Goal: Task Accomplishment & Management: Check status

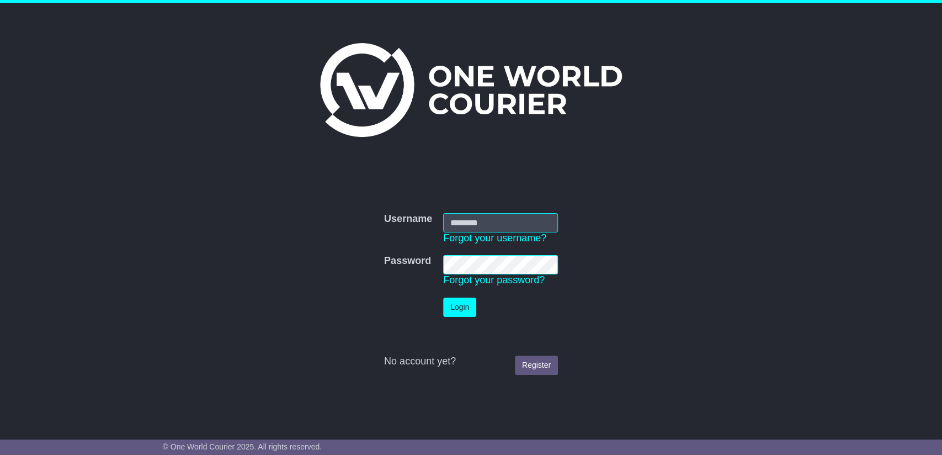
type input "**********"
click at [452, 303] on button "Login" at bounding box center [459, 306] width 33 height 19
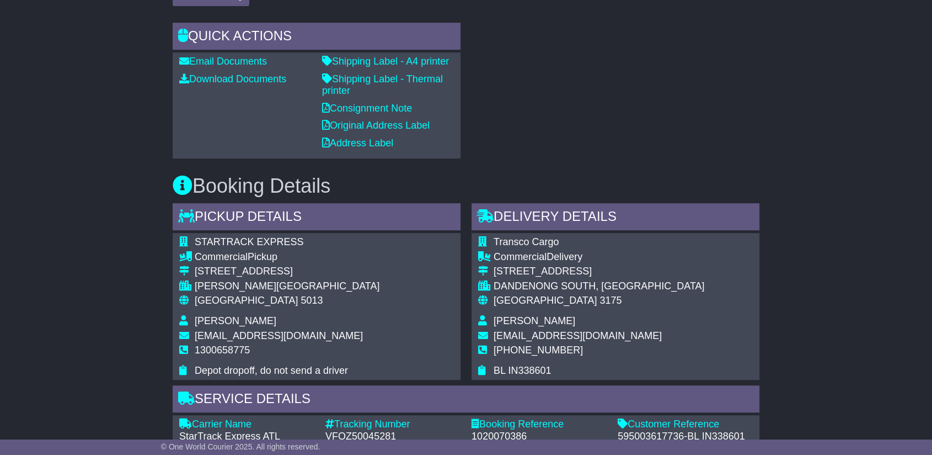
scroll to position [367, 0]
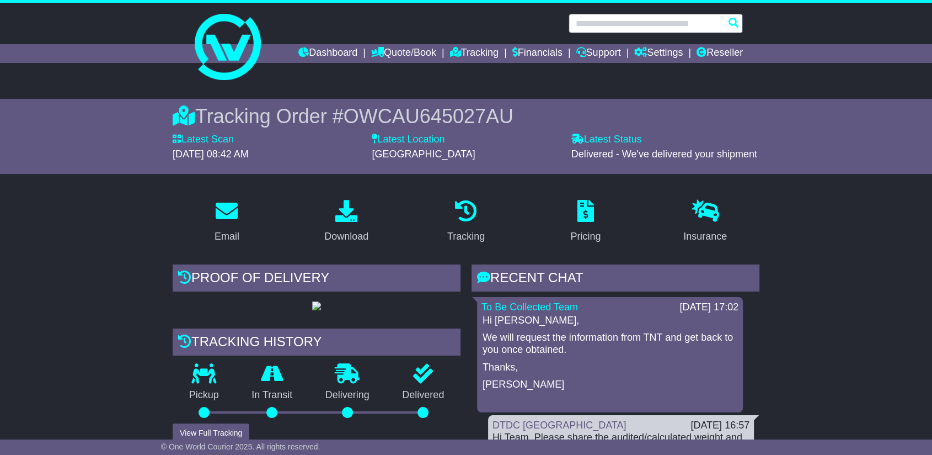
click at [639, 19] on input "text" at bounding box center [656, 23] width 174 height 19
paste input "**********"
type input "**********"
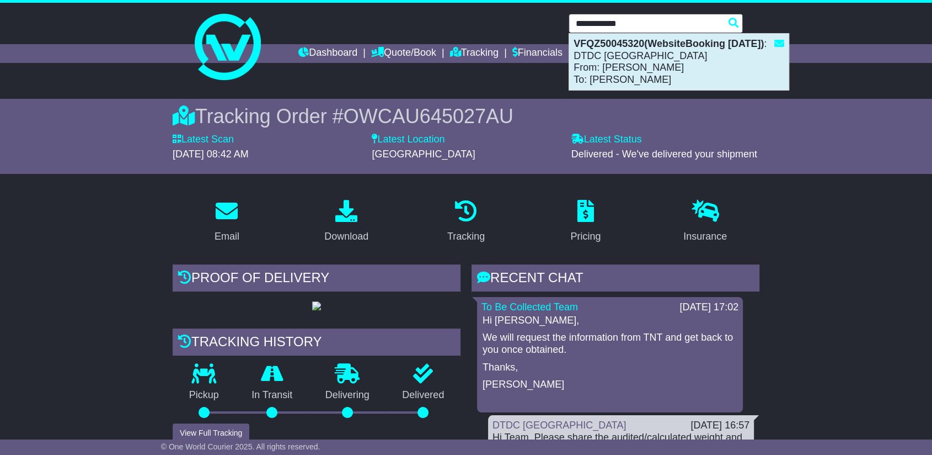
click at [634, 67] on div "VFQZ50045320(WebsiteBooking [DATE]) : DTDC [GEOGRAPHIC_DATA] From: [PERSON_NAME…" at bounding box center [679, 62] width 220 height 56
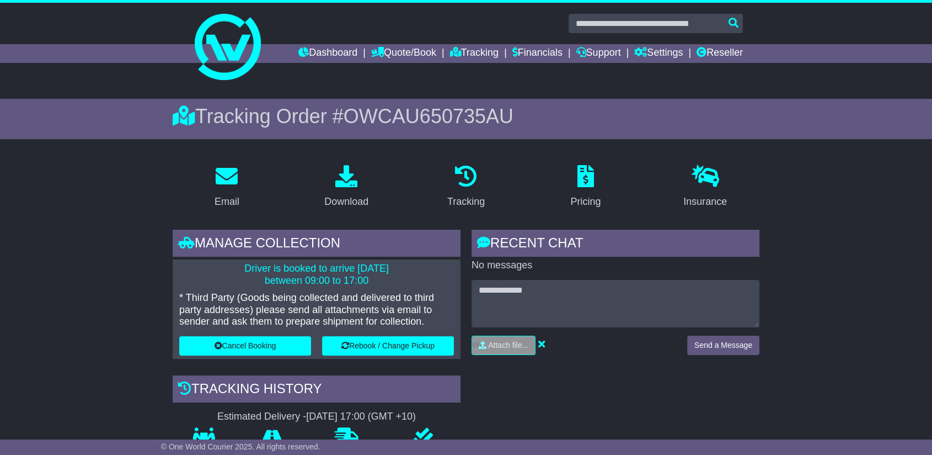
click at [464, 107] on span "OWCAU650735AU" at bounding box center [429, 116] width 170 height 23
click at [466, 109] on span "OWCAU650735AU" at bounding box center [429, 116] width 170 height 23
click at [467, 118] on span "OWCAU650735AU" at bounding box center [429, 116] width 170 height 23
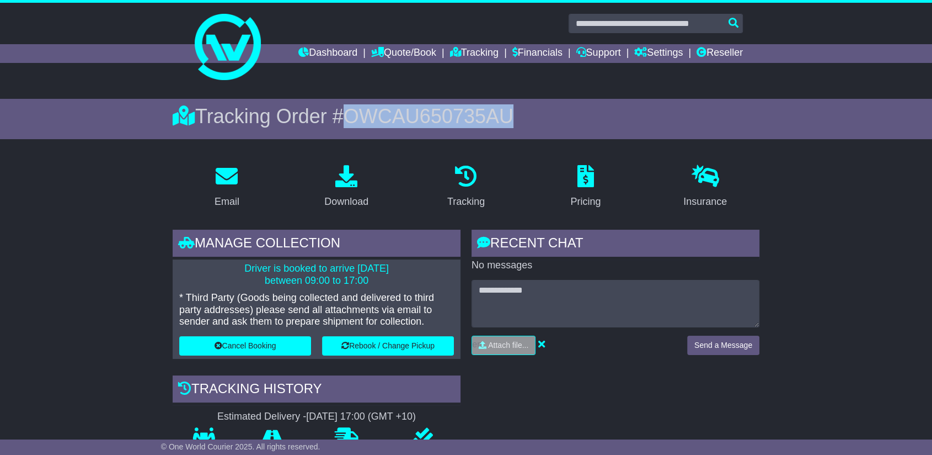
click at [467, 118] on span "OWCAU650735AU" at bounding box center [429, 116] width 170 height 23
copy span "OWCAU650735AU"
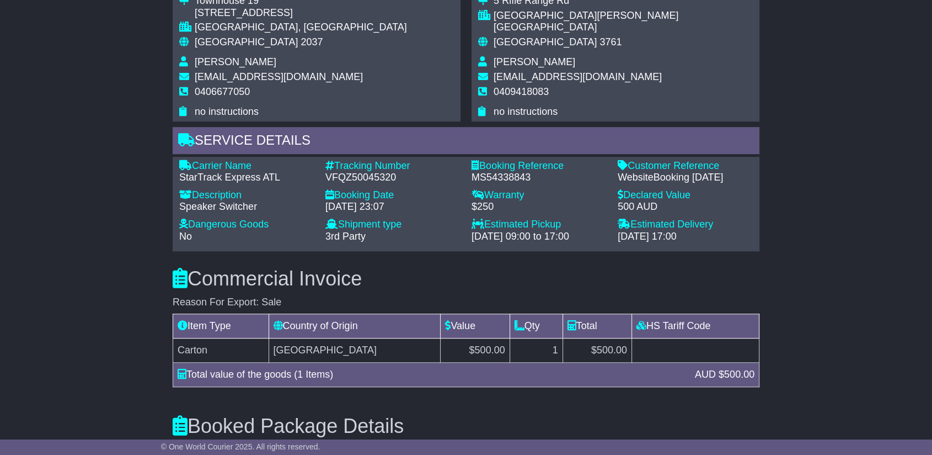
scroll to position [797, 0]
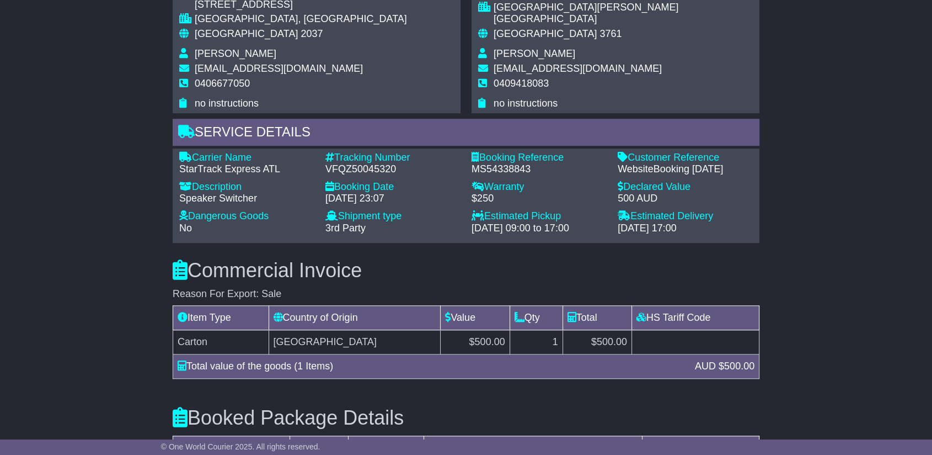
click at [495, 165] on div "MS54338843" at bounding box center [539, 169] width 135 height 12
copy div "MS54338843"
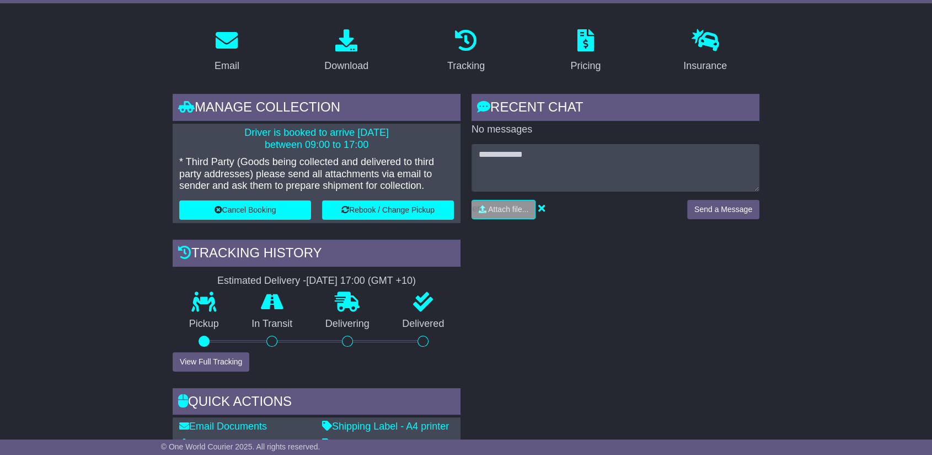
scroll to position [61, 0]
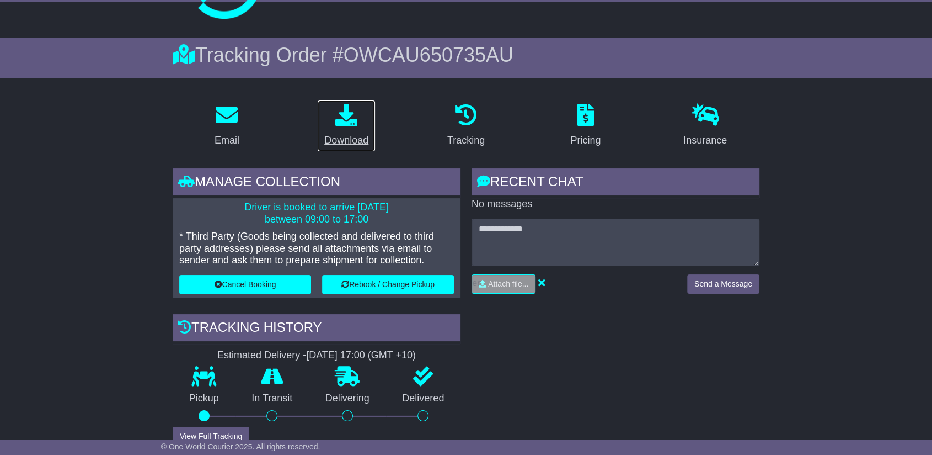
click at [347, 135] on div "Download" at bounding box center [346, 140] width 44 height 15
